Goal: Navigation & Orientation: Find specific page/section

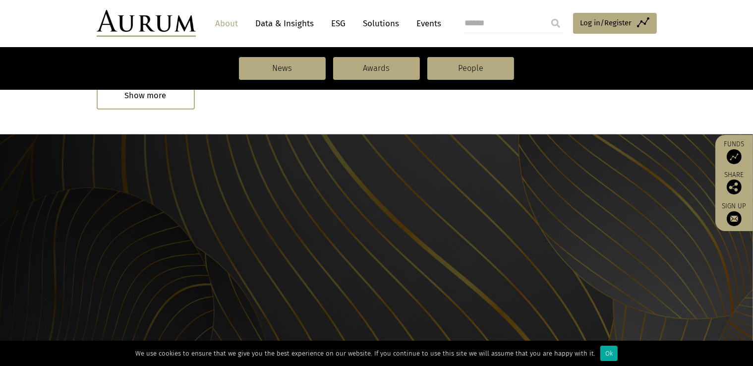
scroll to position [1113, 0]
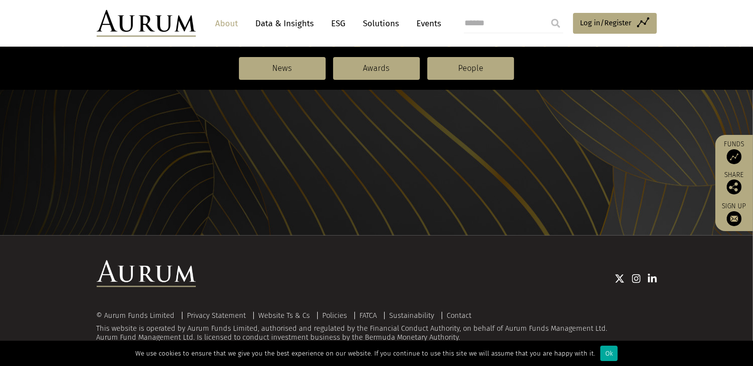
click at [147, 275] on img at bounding box center [146, 273] width 99 height 27
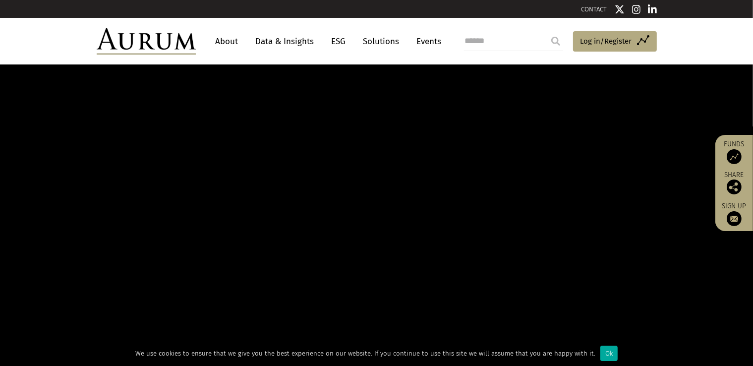
click at [225, 39] on link "About" at bounding box center [227, 41] width 33 height 18
